Goal: Transaction & Acquisition: Purchase product/service

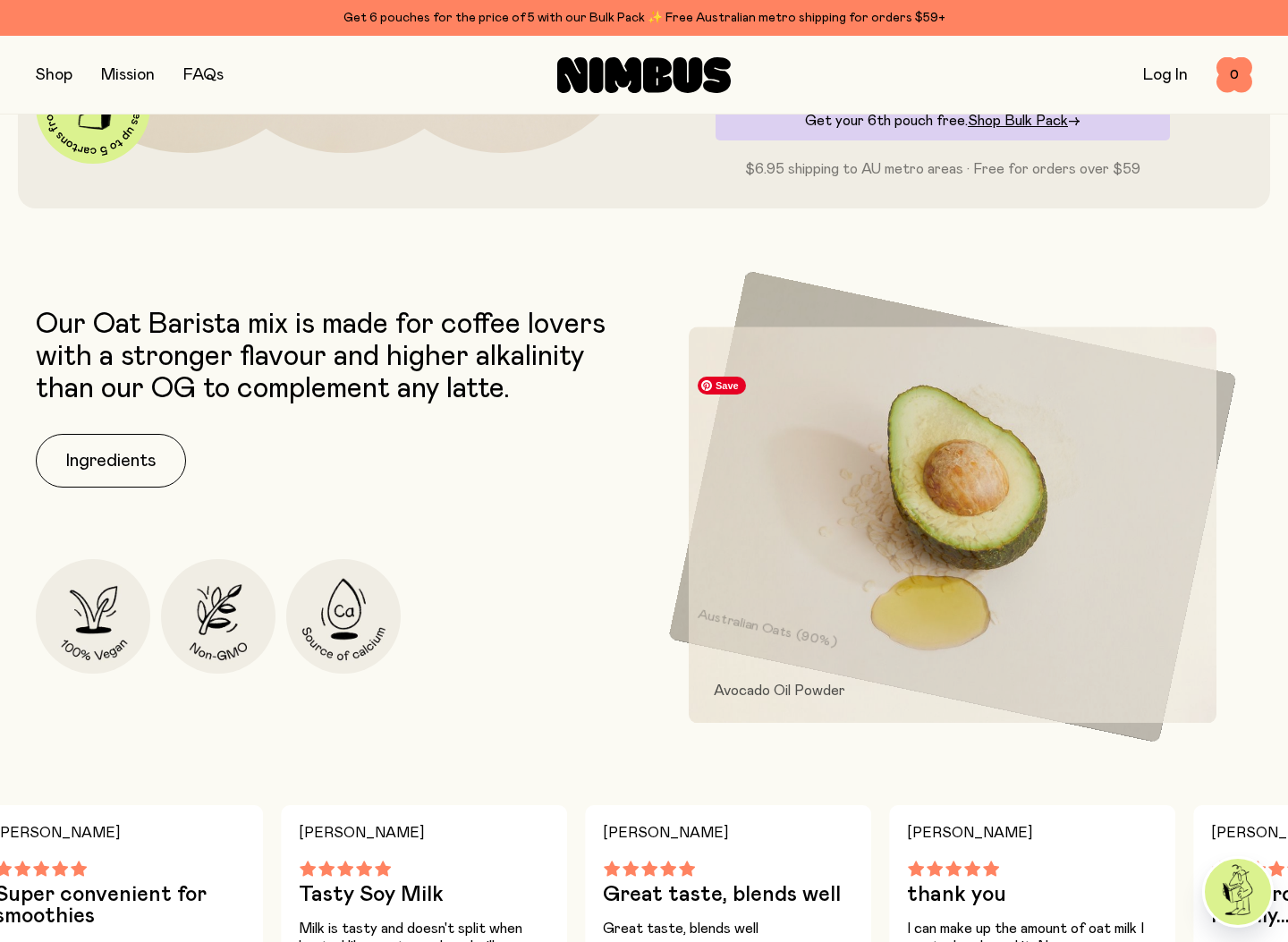
scroll to position [618, 0]
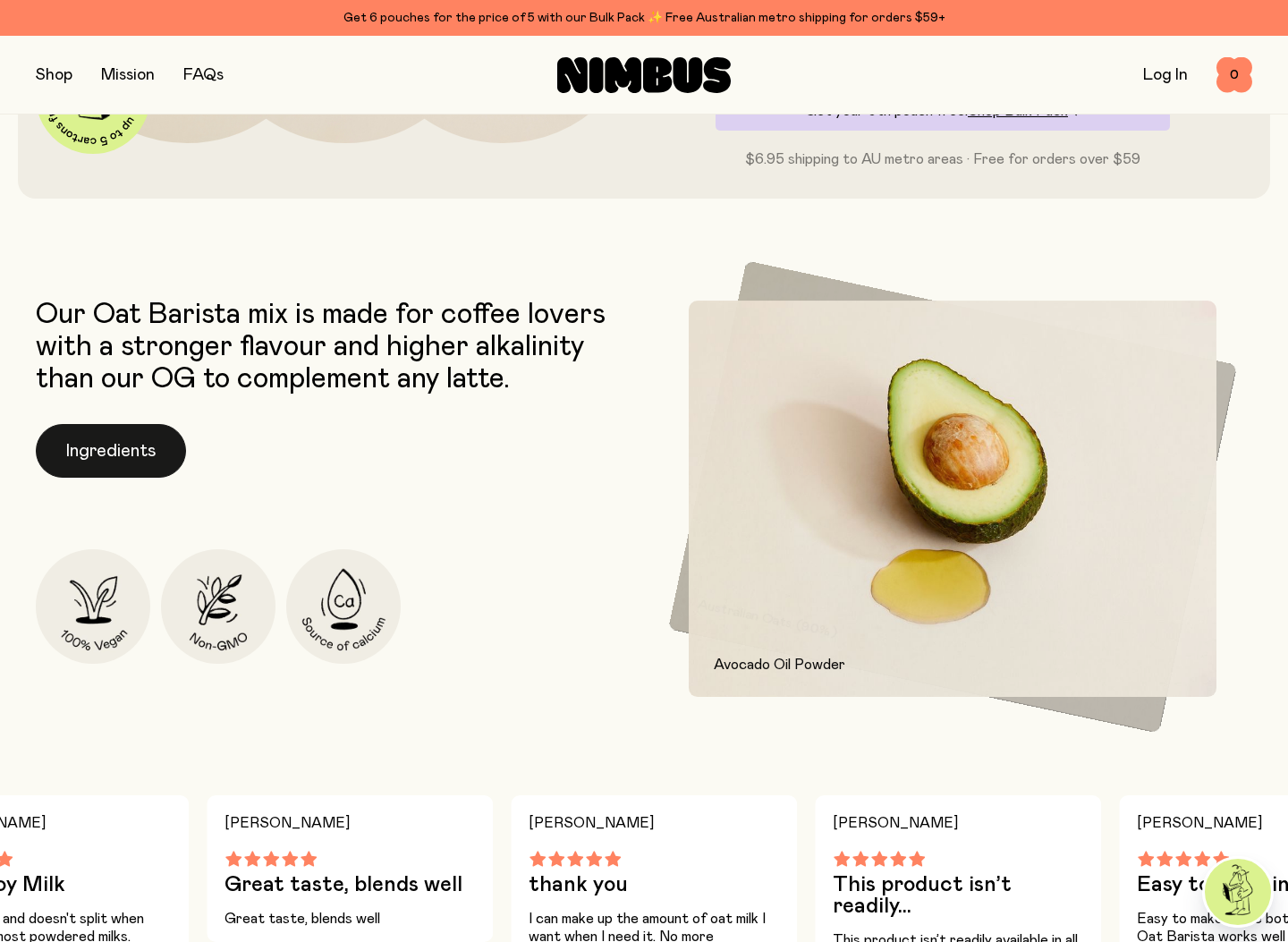
click at [130, 446] on button "Ingredients" at bounding box center [111, 451] width 150 height 54
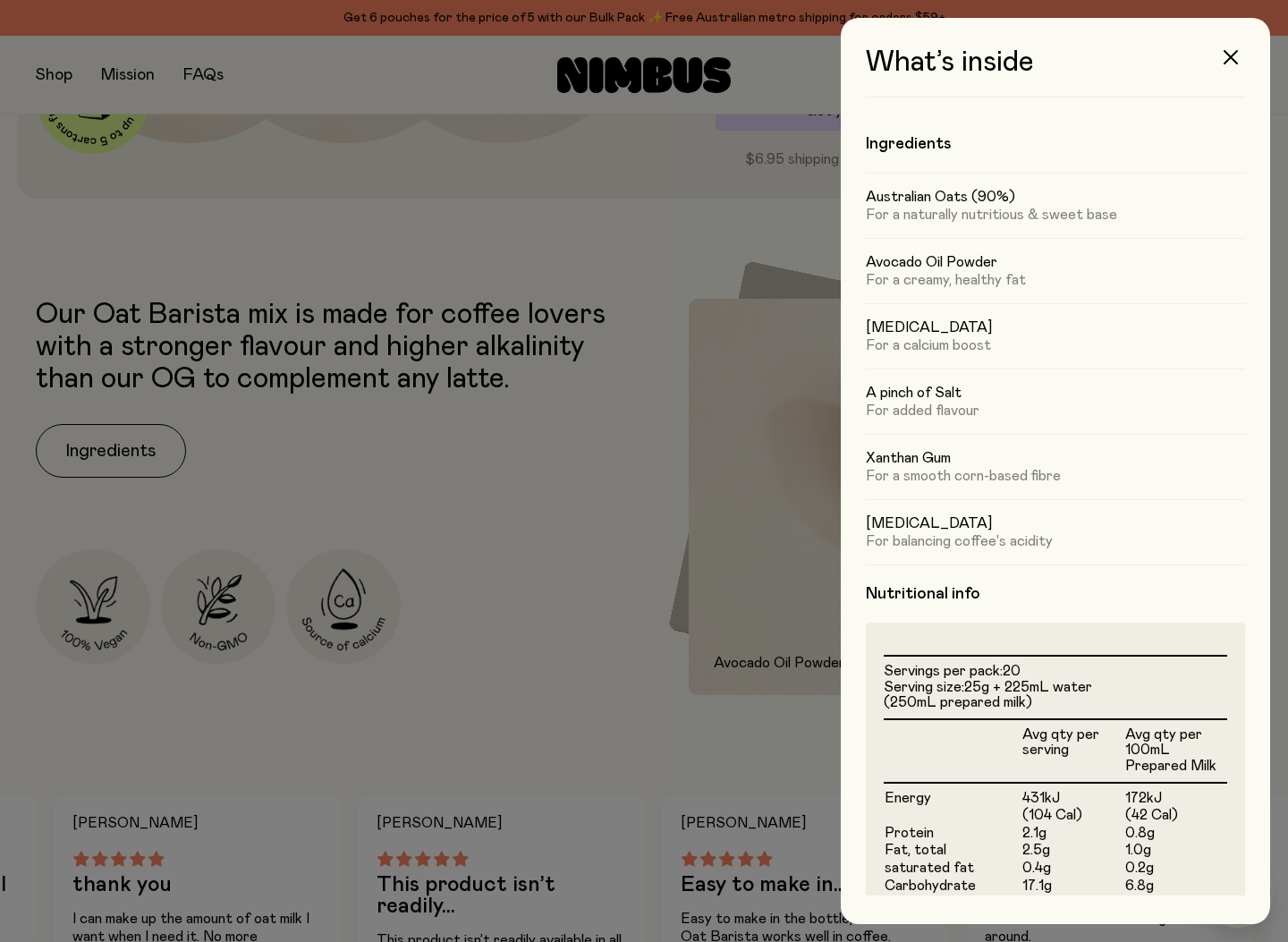
click at [696, 233] on div at bounding box center [644, 471] width 1288 height 942
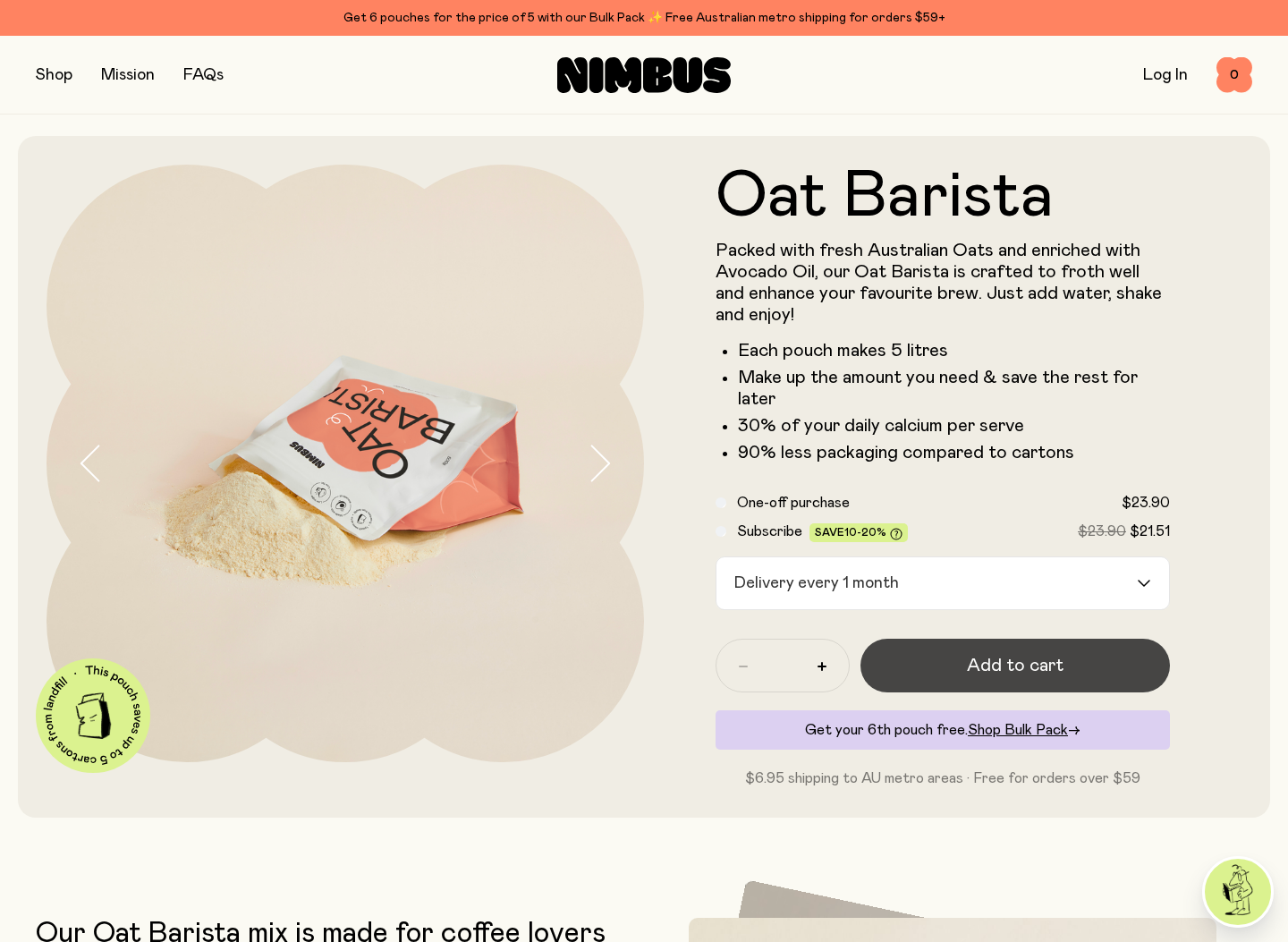
click at [1023, 668] on span "Add to cart" at bounding box center [1015, 666] width 96 height 25
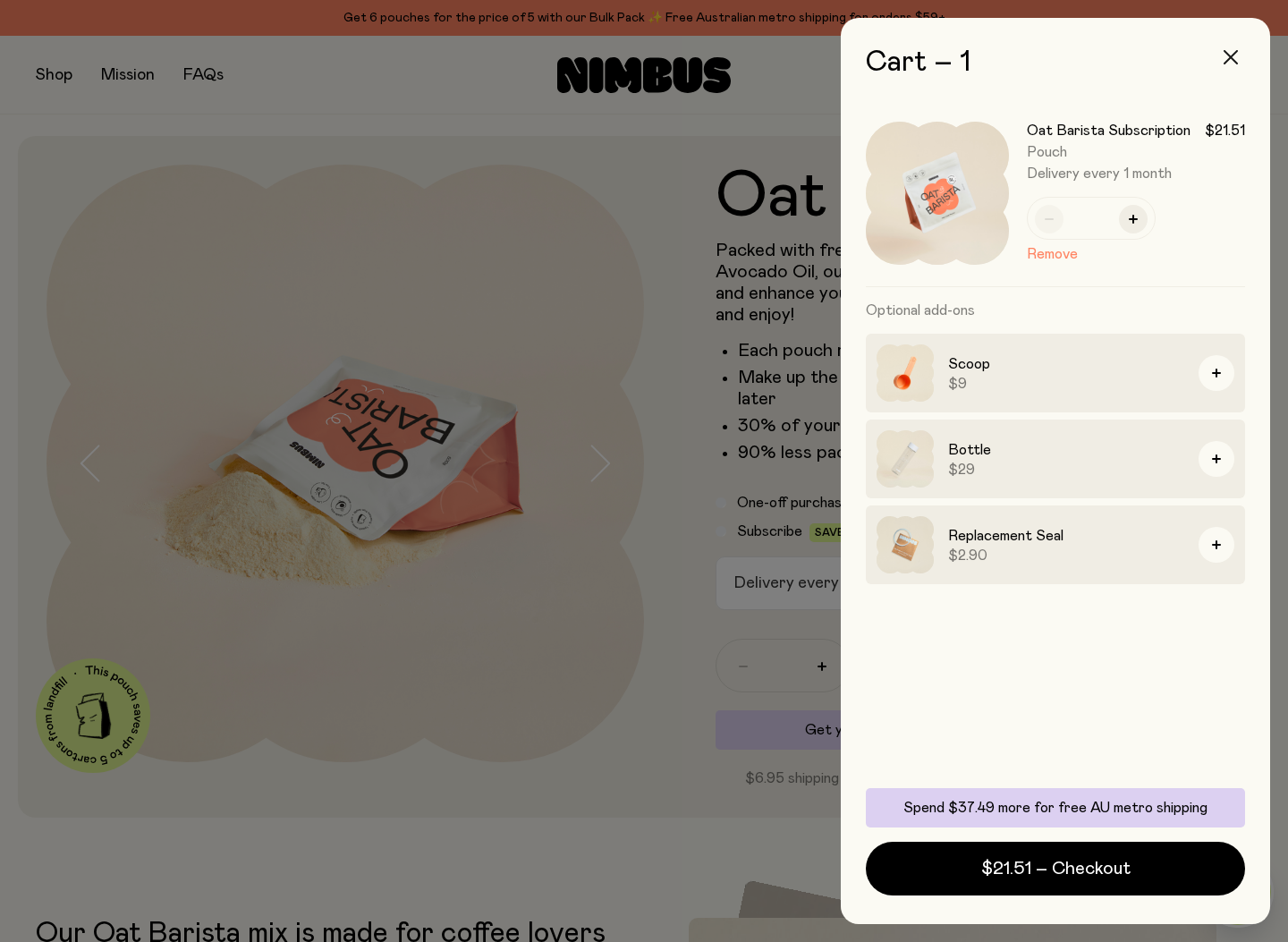
click at [1240, 56] on button "button" at bounding box center [1230, 57] width 43 height 43
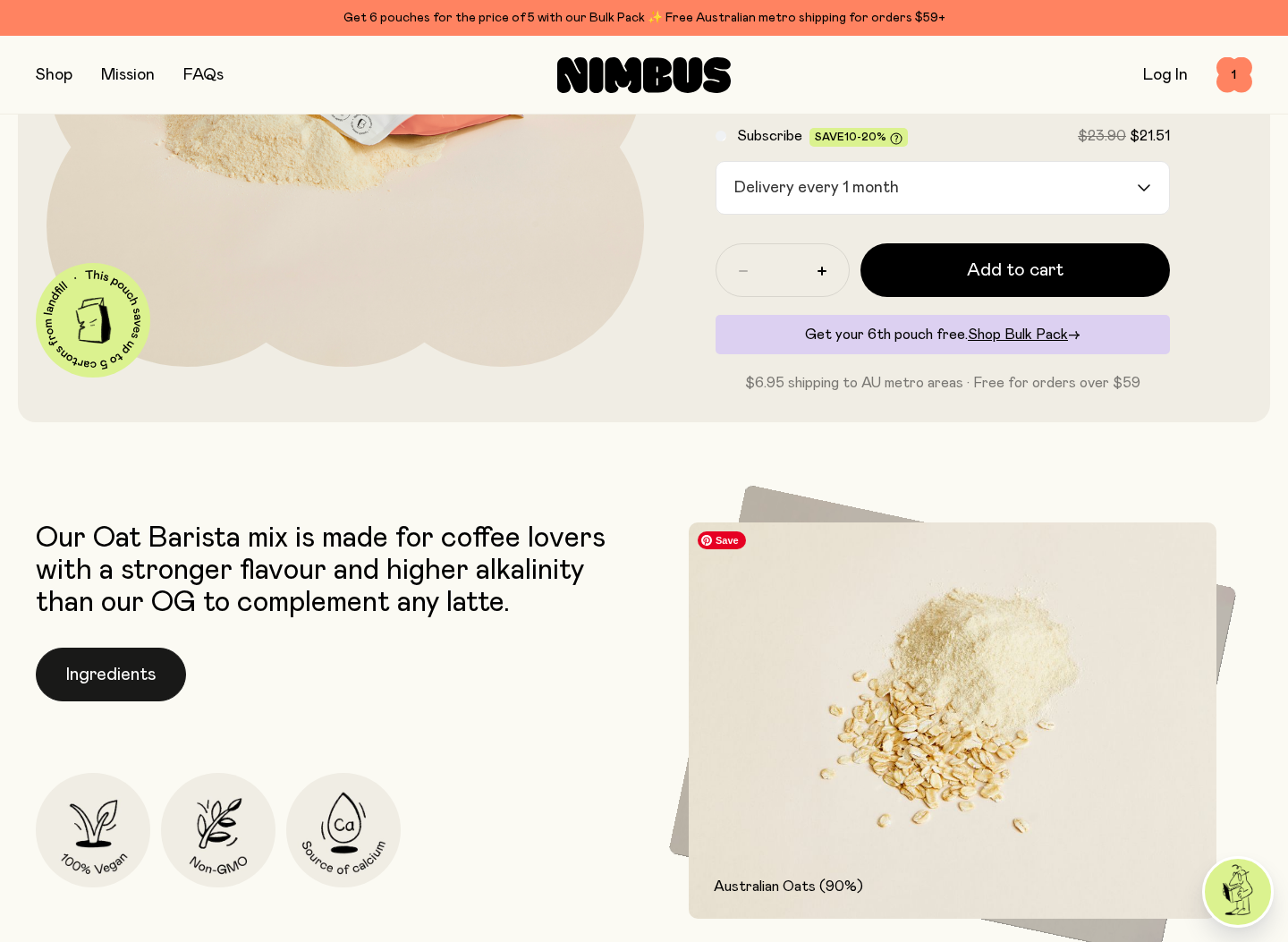
scroll to position [394, 0]
click at [106, 681] on button "Ingredients" at bounding box center [111, 675] width 150 height 54
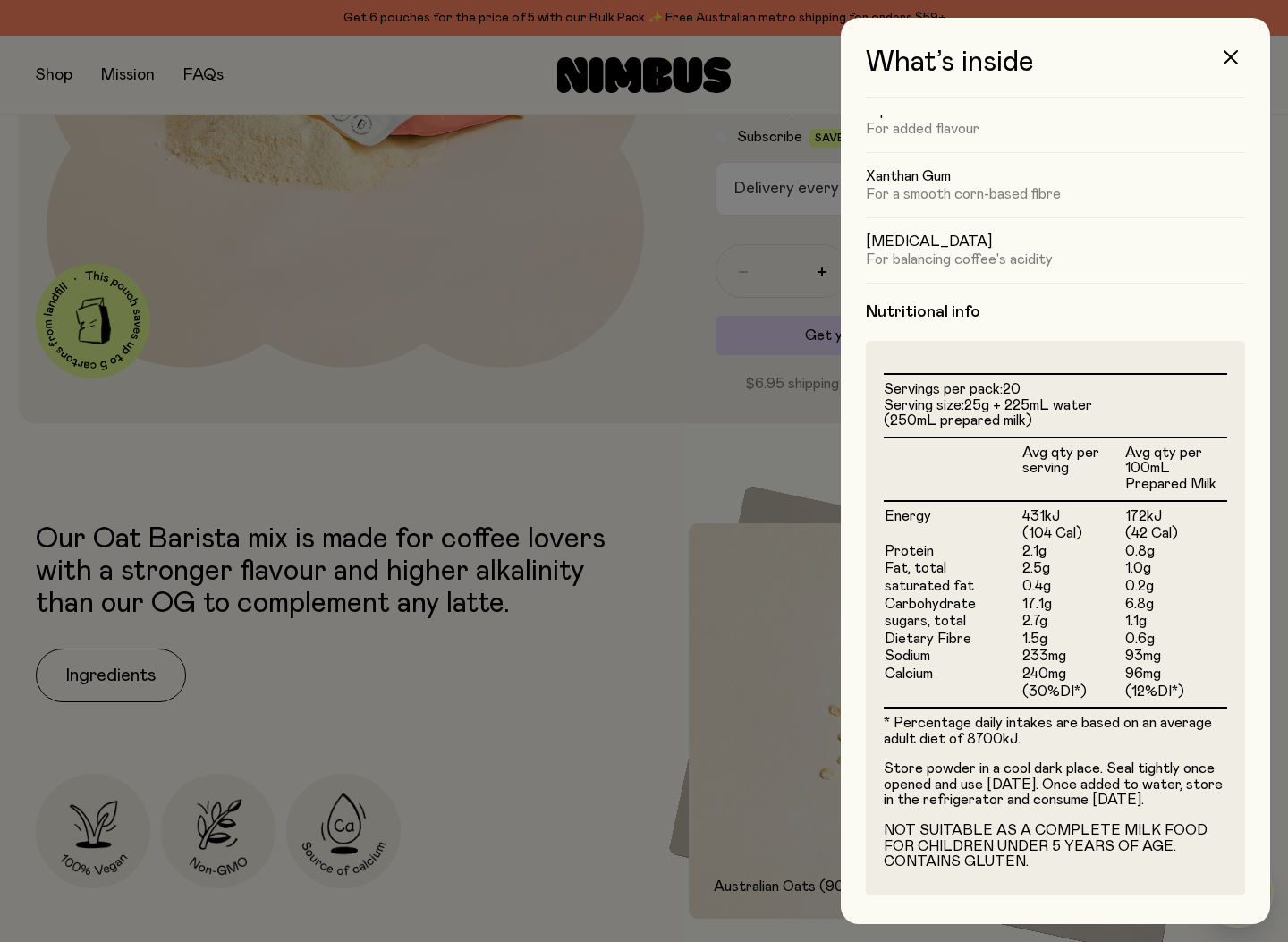
scroll to position [0, 0]
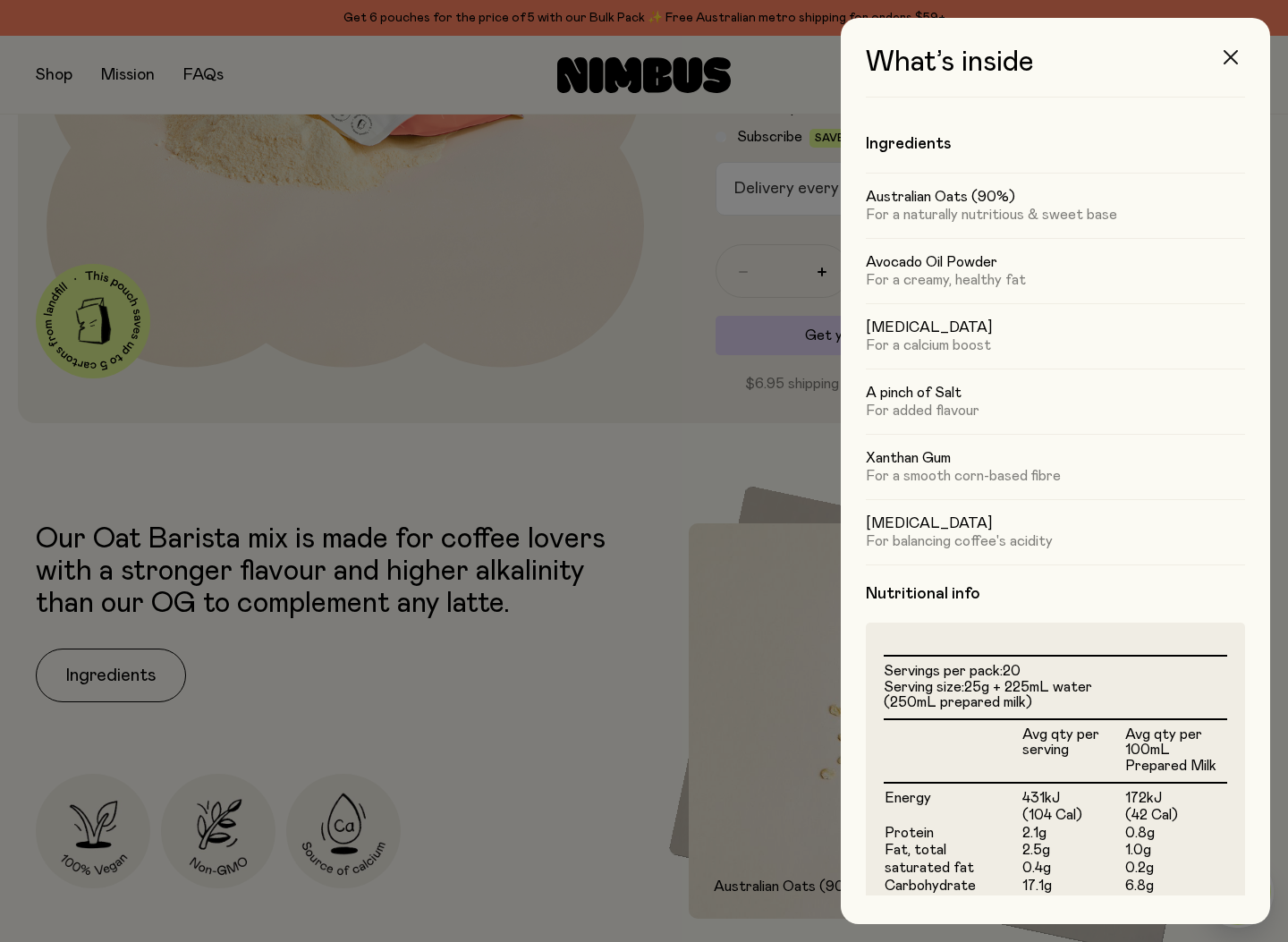
click at [1233, 46] on button "button" at bounding box center [1230, 57] width 43 height 43
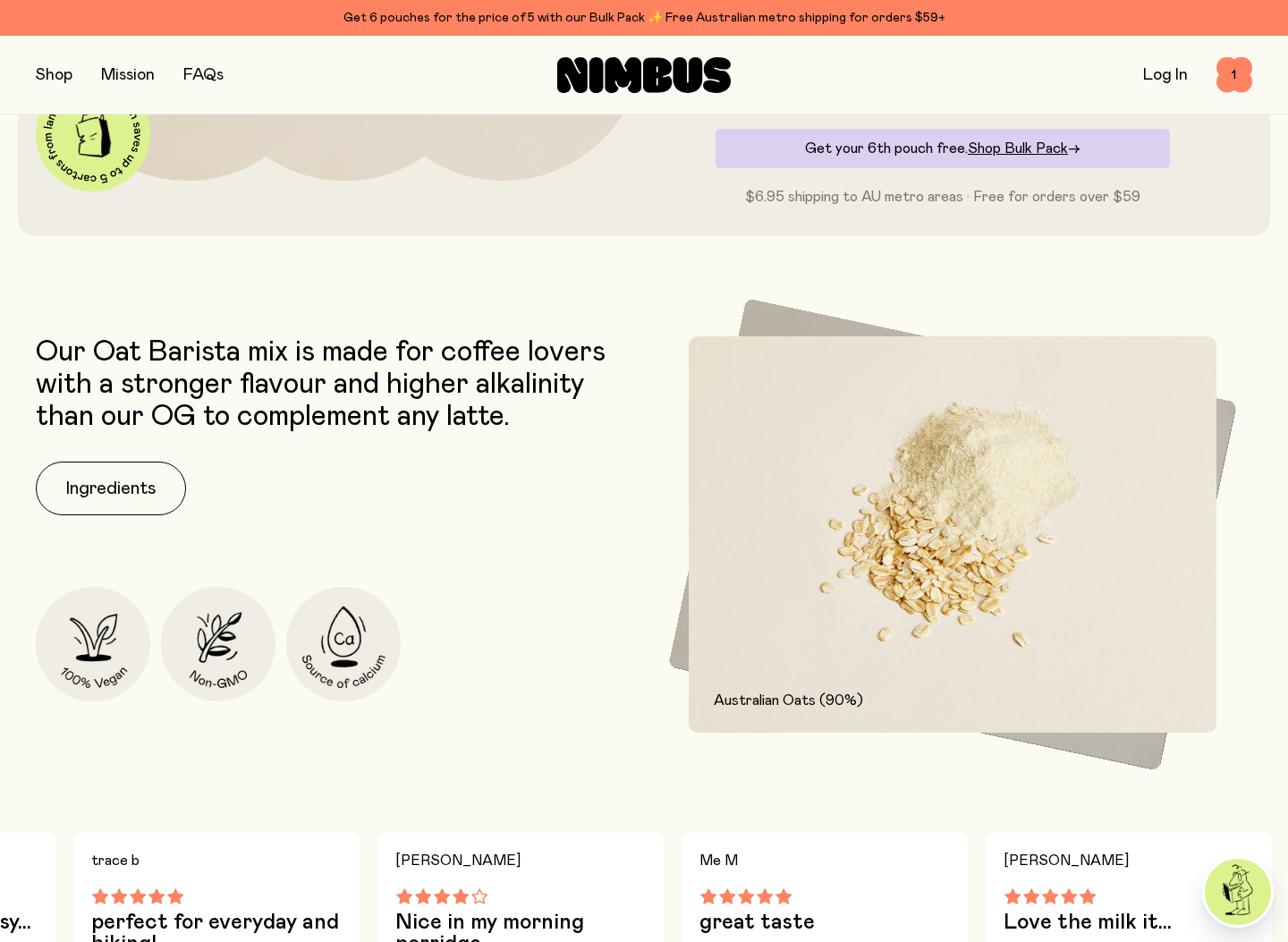
scroll to position [583, 0]
